Goal: Navigation & Orientation: Find specific page/section

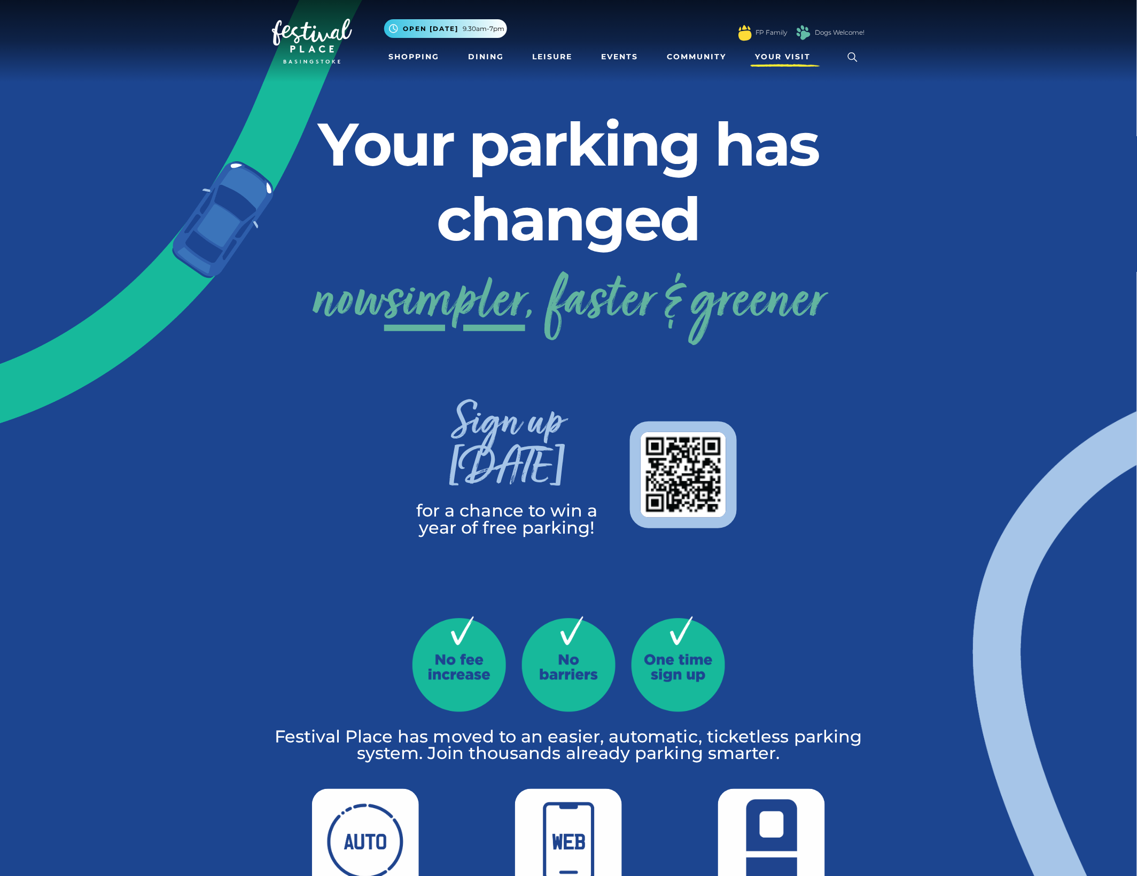
click at [785, 60] on span "Your Visit" at bounding box center [783, 56] width 56 height 11
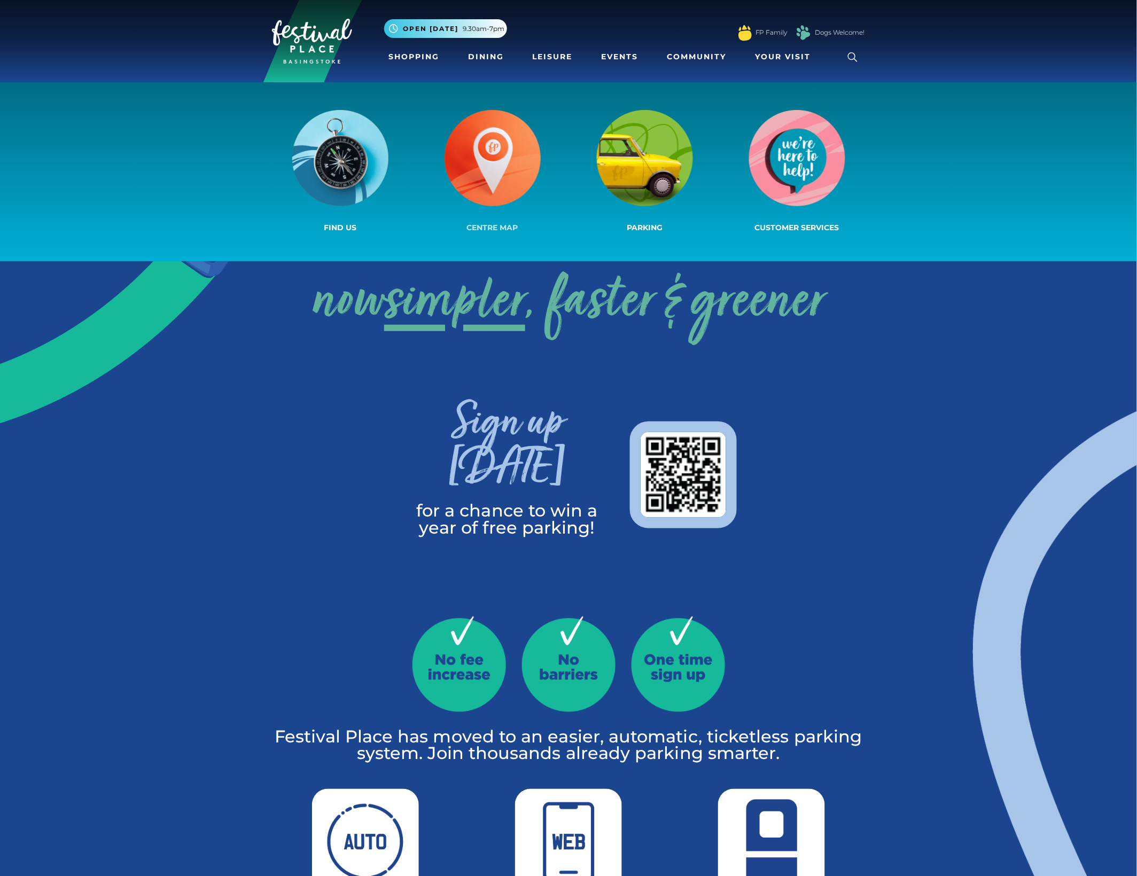
click at [495, 150] on img at bounding box center [492, 158] width 96 height 96
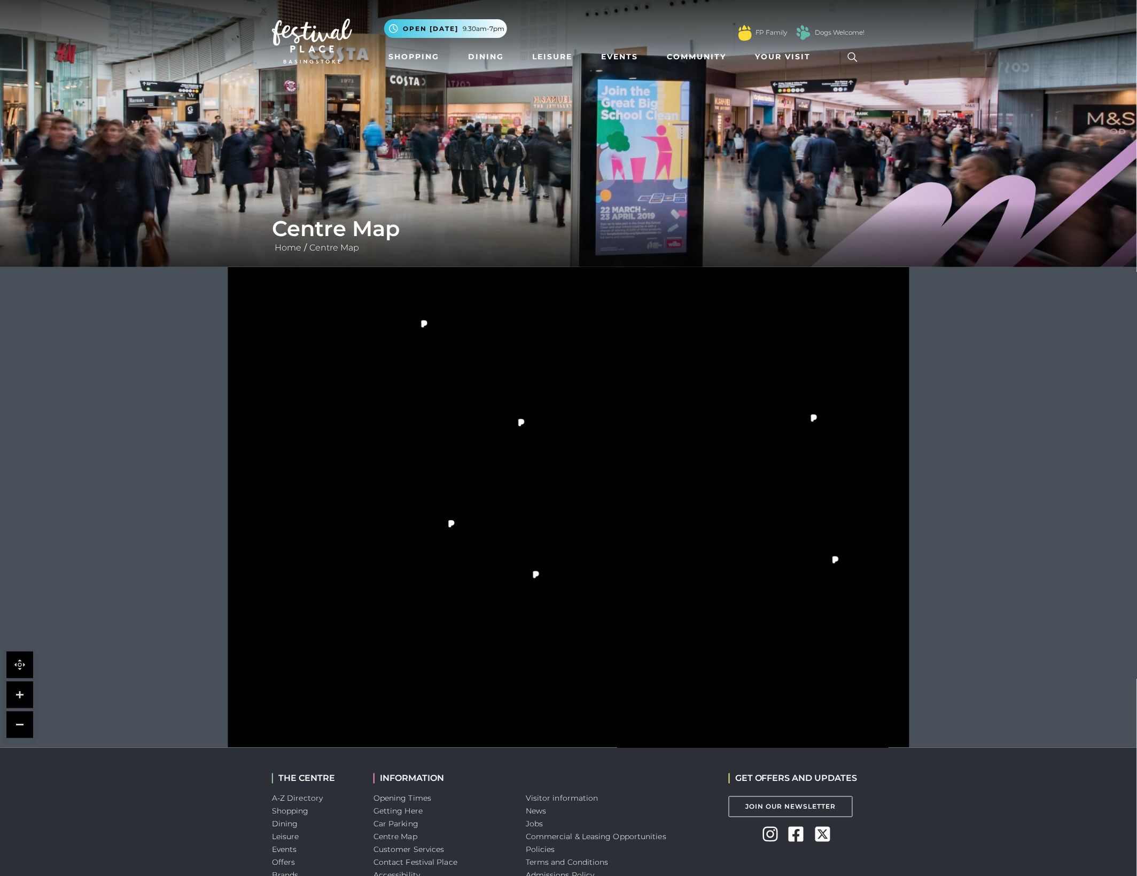
click at [16, 693] on link at bounding box center [19, 694] width 27 height 27
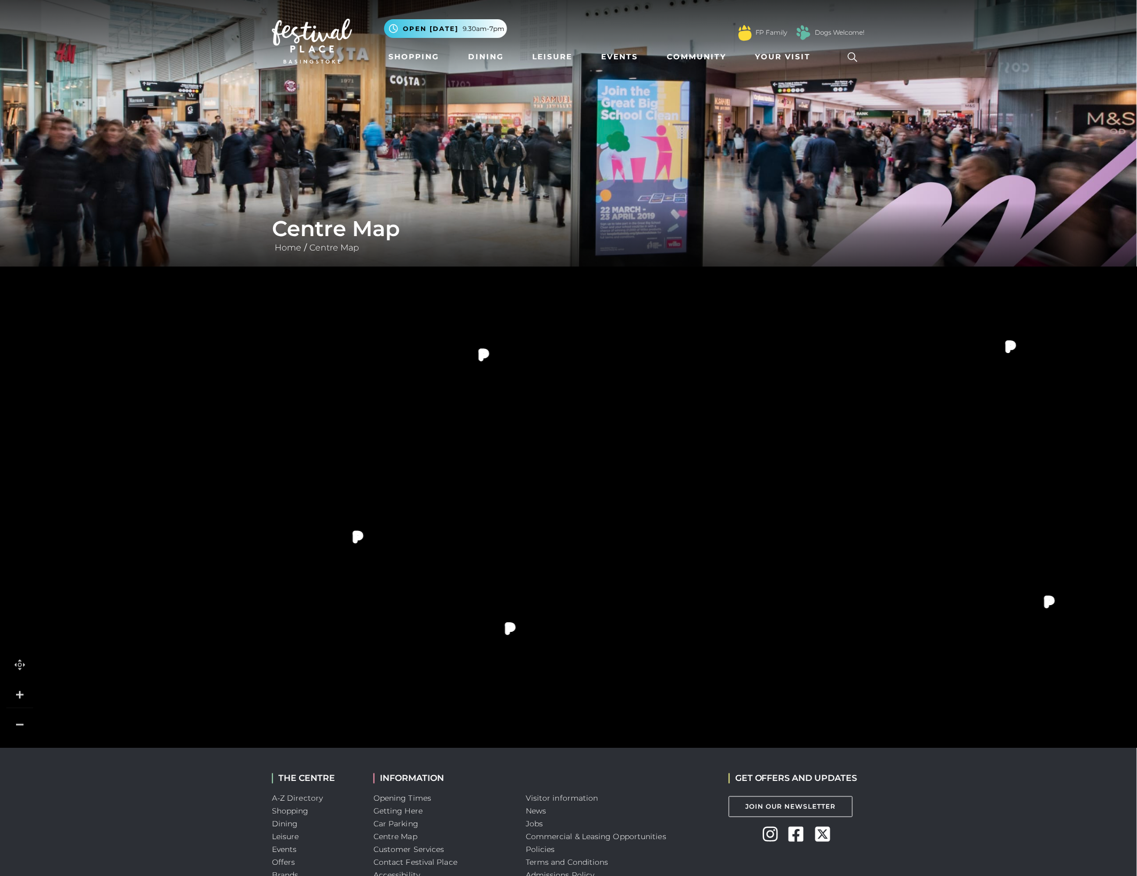
click at [22, 722] on link at bounding box center [19, 724] width 27 height 27
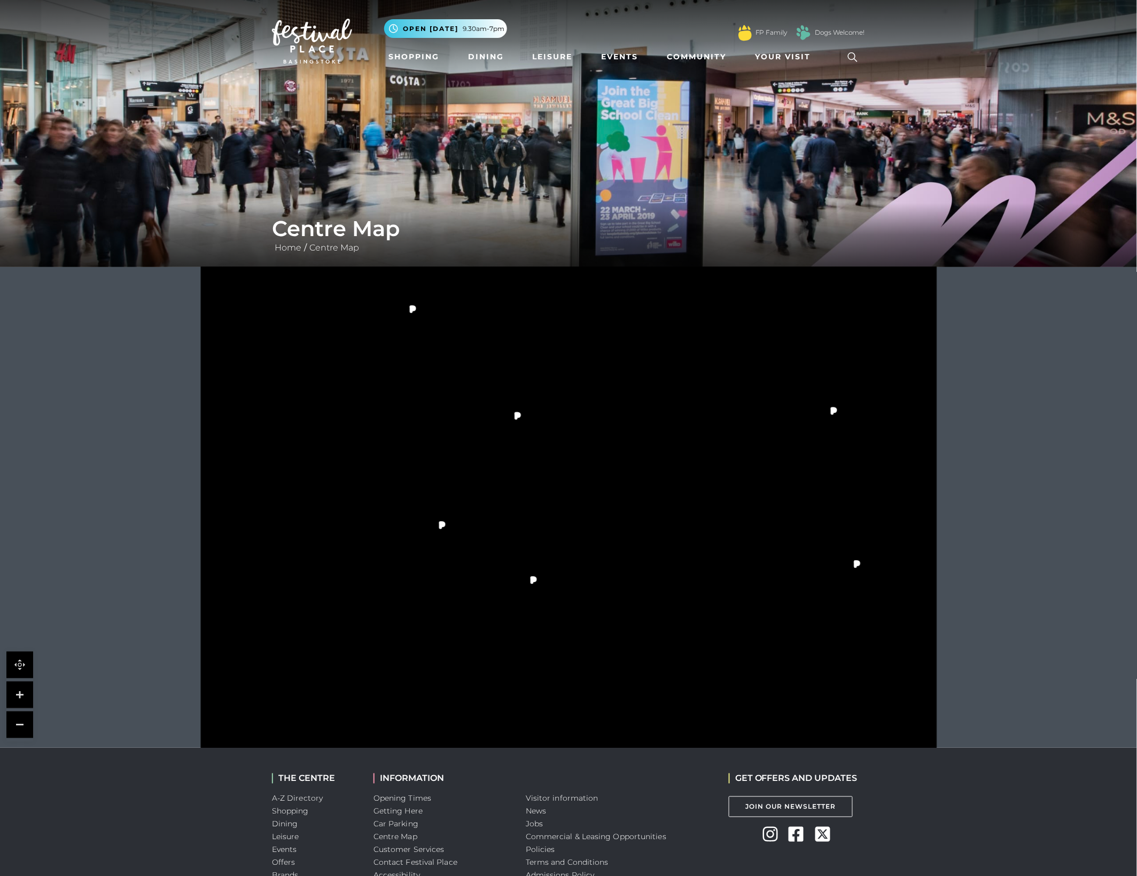
click at [14, 697] on link at bounding box center [19, 694] width 27 height 27
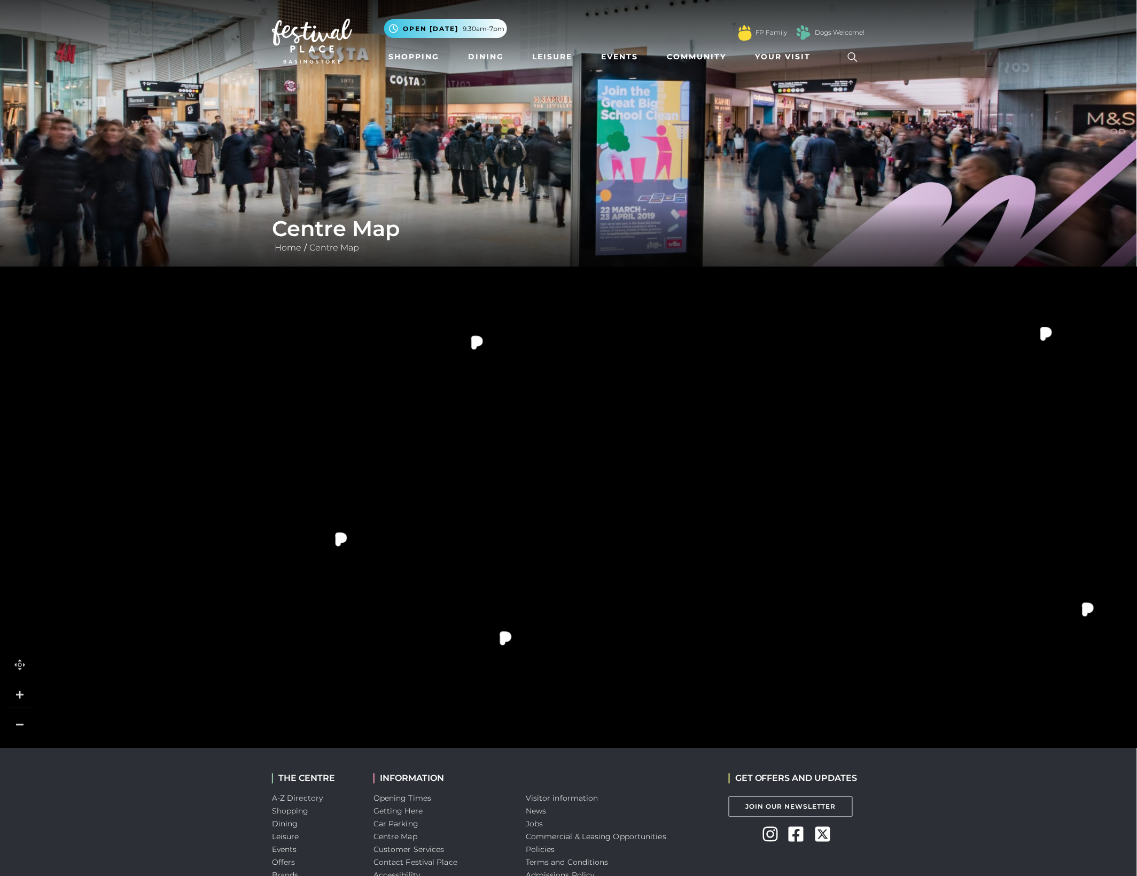
click at [14, 697] on link at bounding box center [19, 694] width 27 height 27
click at [22, 730] on link at bounding box center [19, 724] width 27 height 27
click at [22, 729] on link at bounding box center [19, 724] width 27 height 27
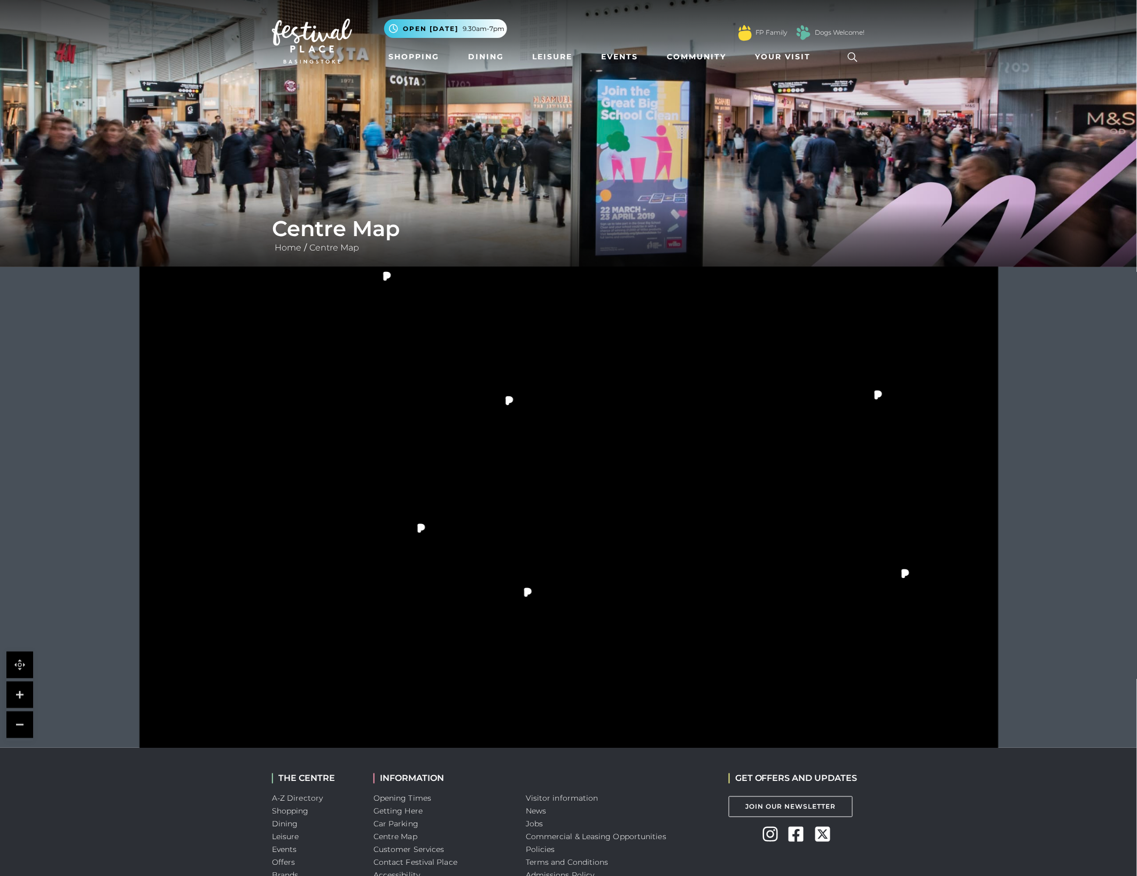
click at [19, 665] on link at bounding box center [19, 665] width 27 height 27
